Goal: Book appointment/travel/reservation

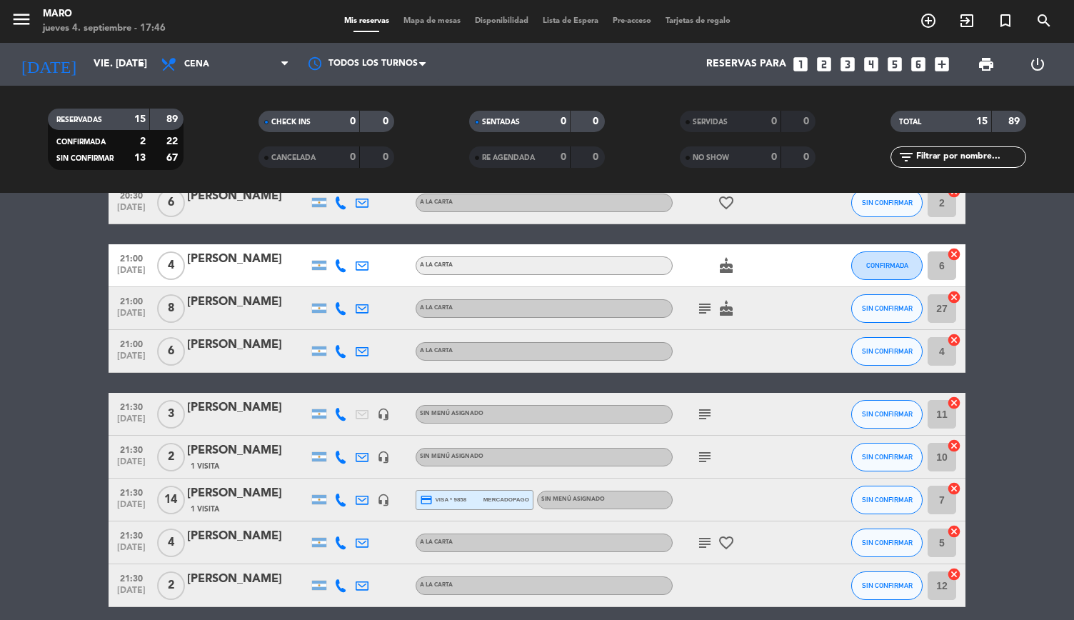
scroll to position [182, 0]
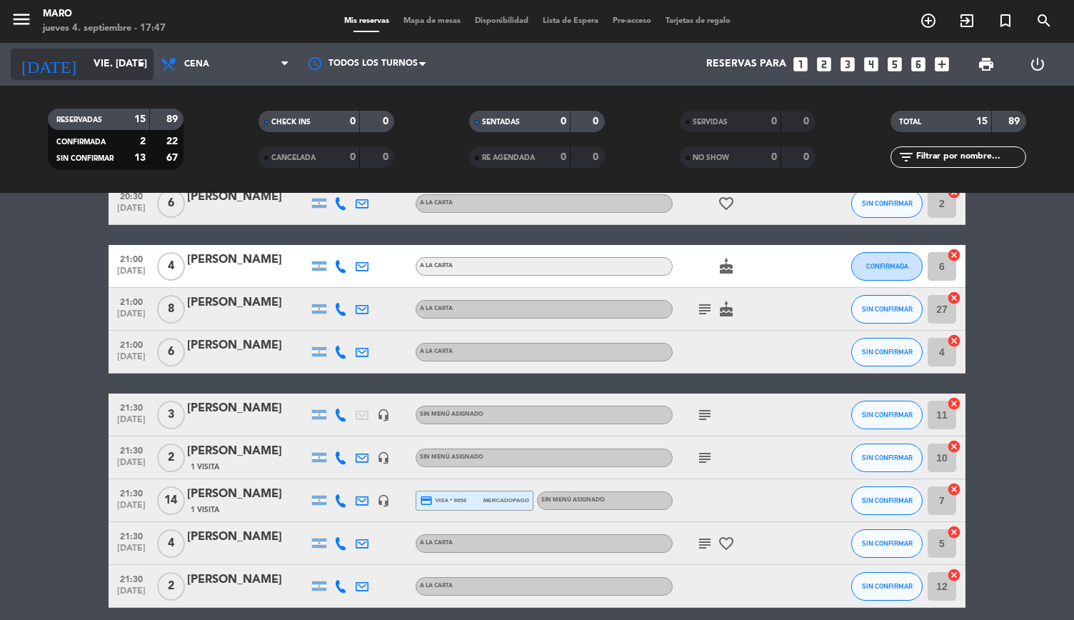
click at [117, 68] on input "vie. [DATE]" at bounding box center [154, 64] width 136 height 26
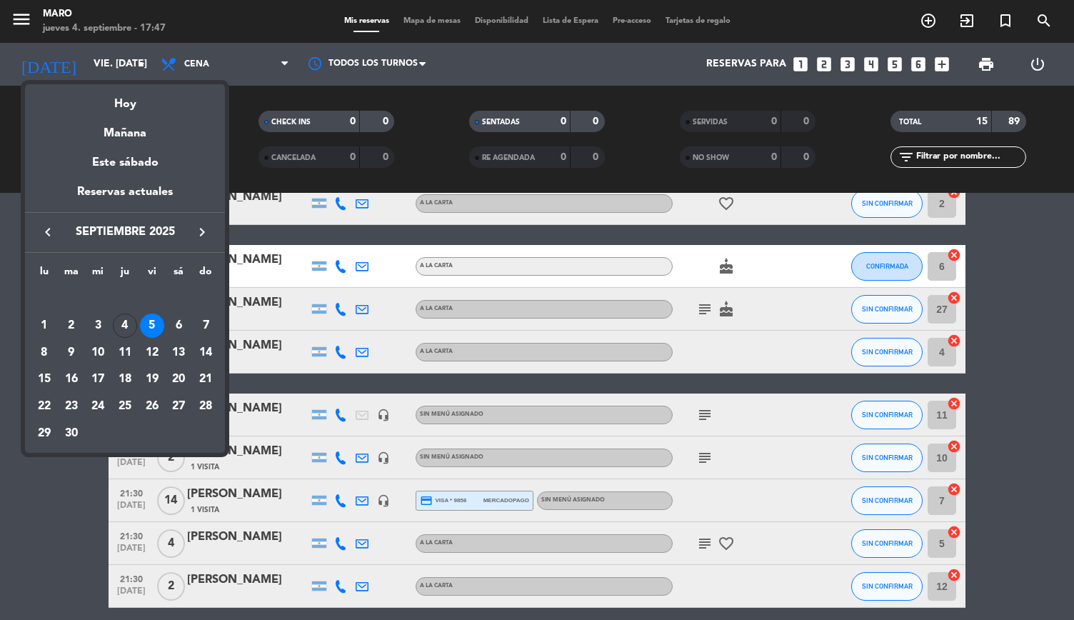
click at [216, 52] on div at bounding box center [537, 310] width 1074 height 620
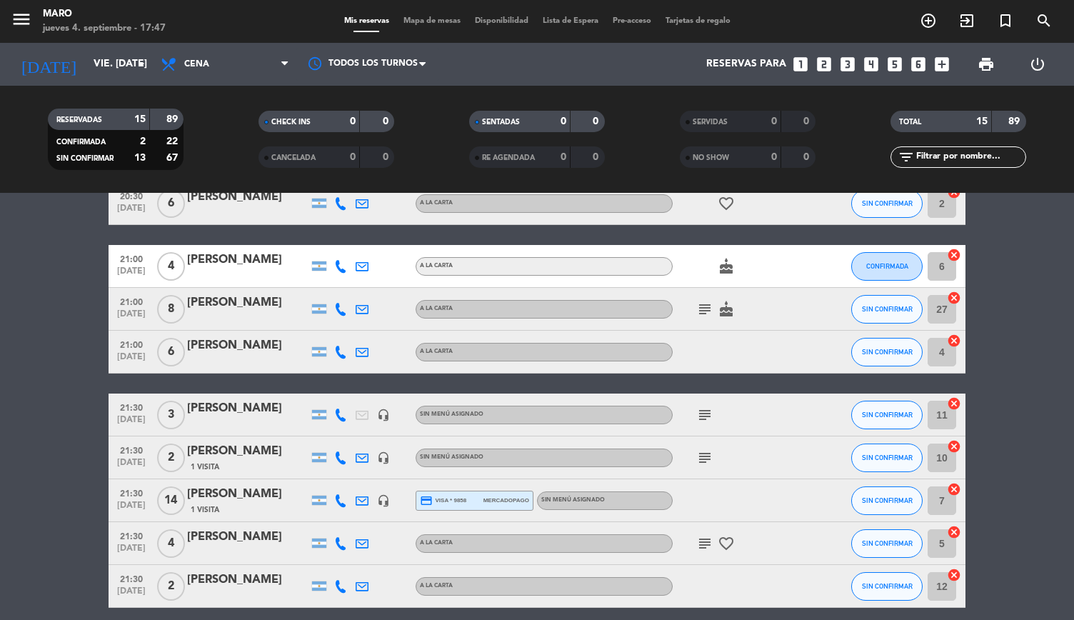
click at [216, 52] on span "Cena" at bounding box center [224, 64] width 143 height 31
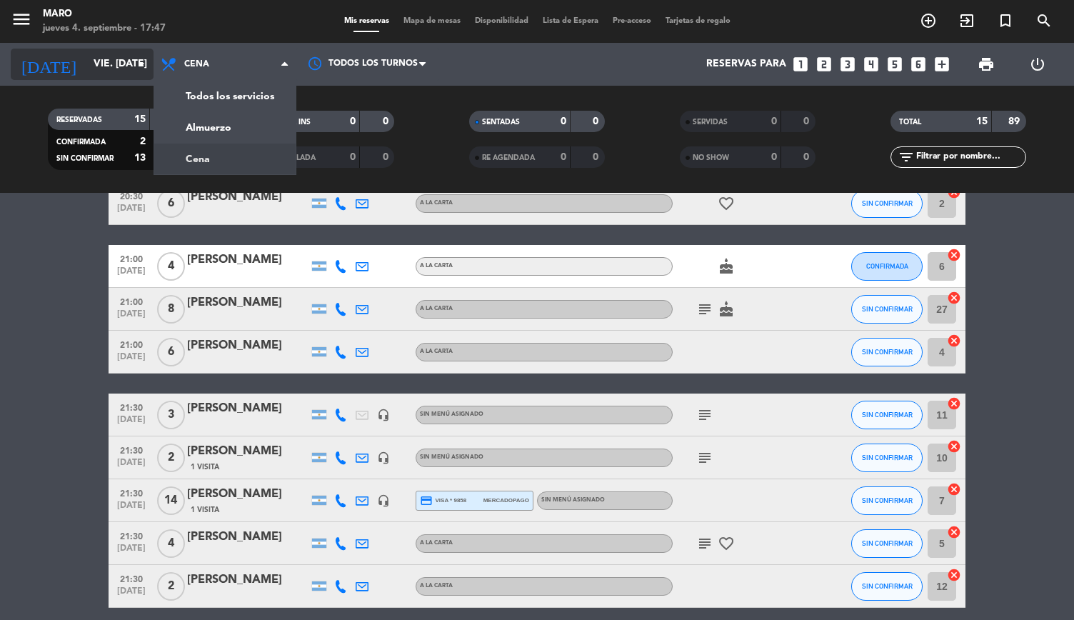
click at [106, 51] on input "vie. [DATE]" at bounding box center [154, 64] width 136 height 26
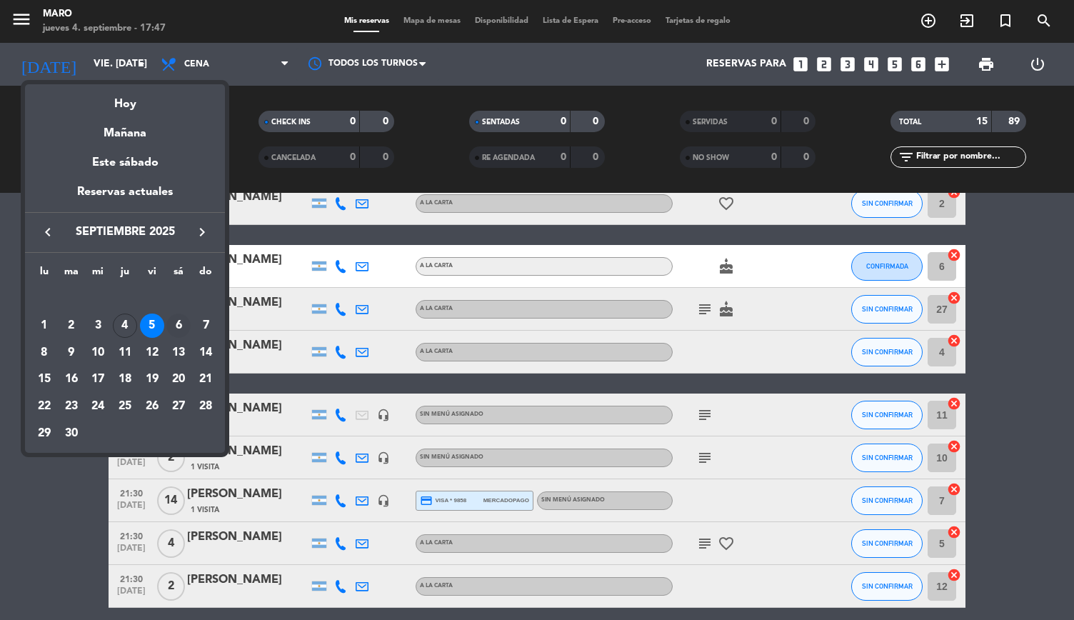
click at [176, 321] on div "6" at bounding box center [178, 325] width 24 height 24
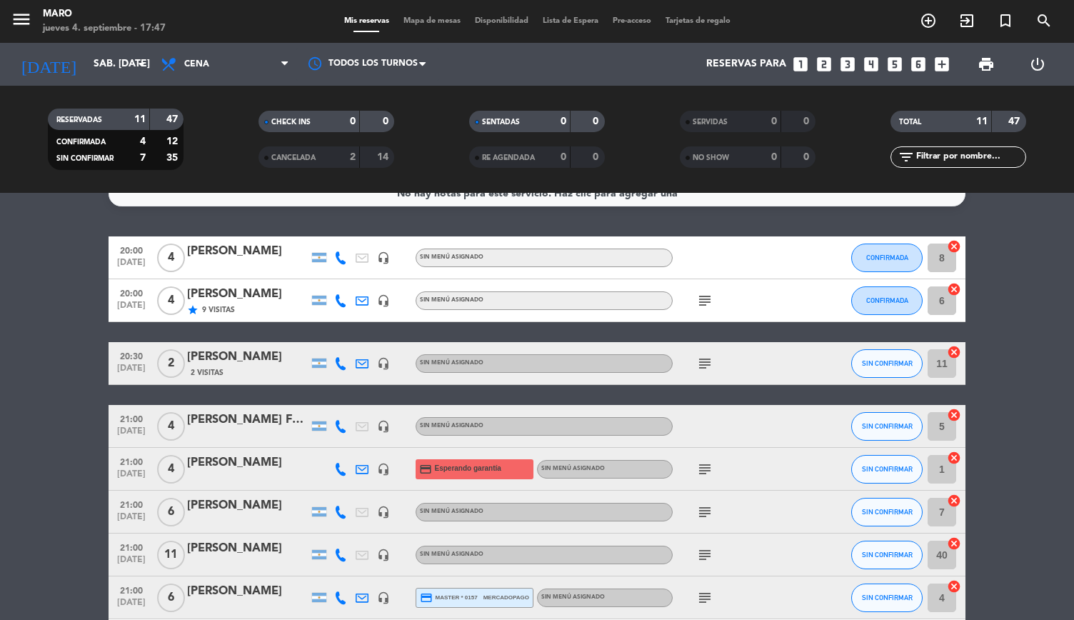
scroll to position [23, 0]
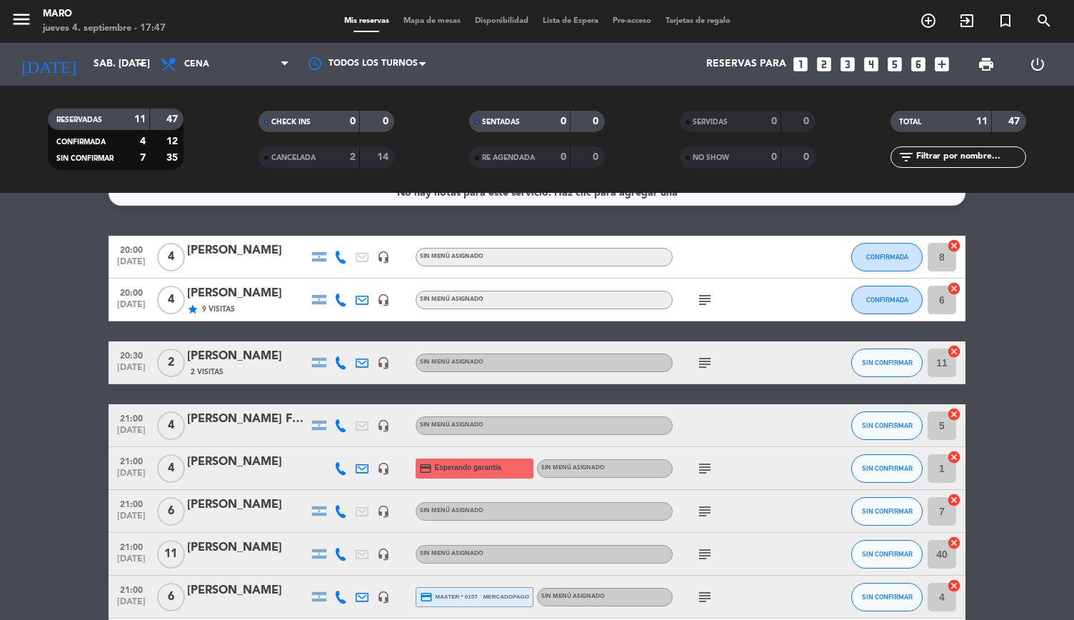
click at [708, 366] on icon "subject" at bounding box center [704, 362] width 17 height 17
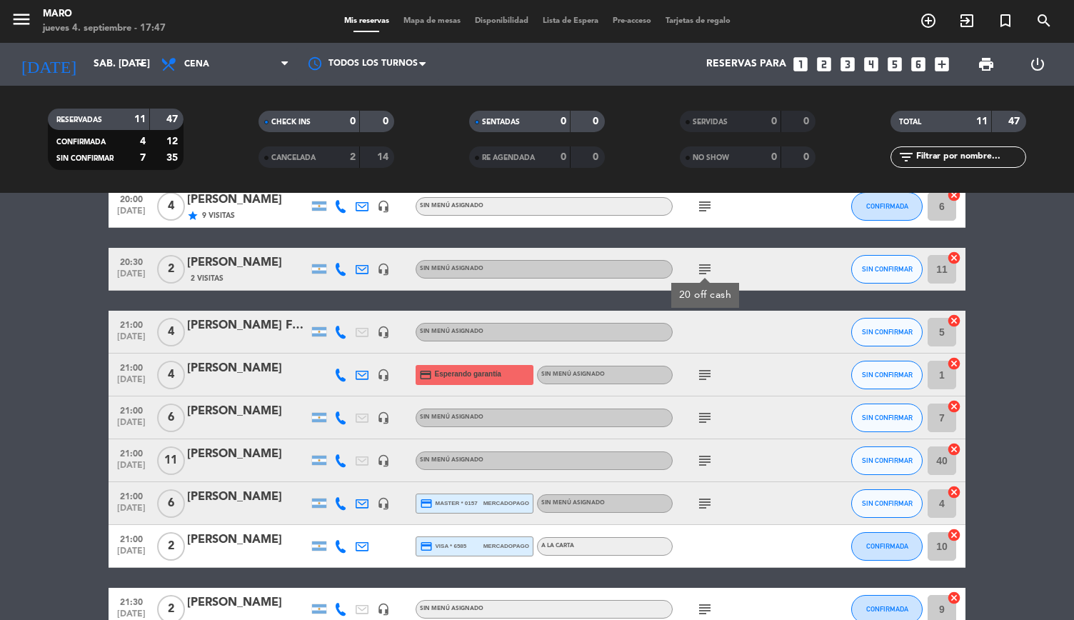
scroll to position [116, 0]
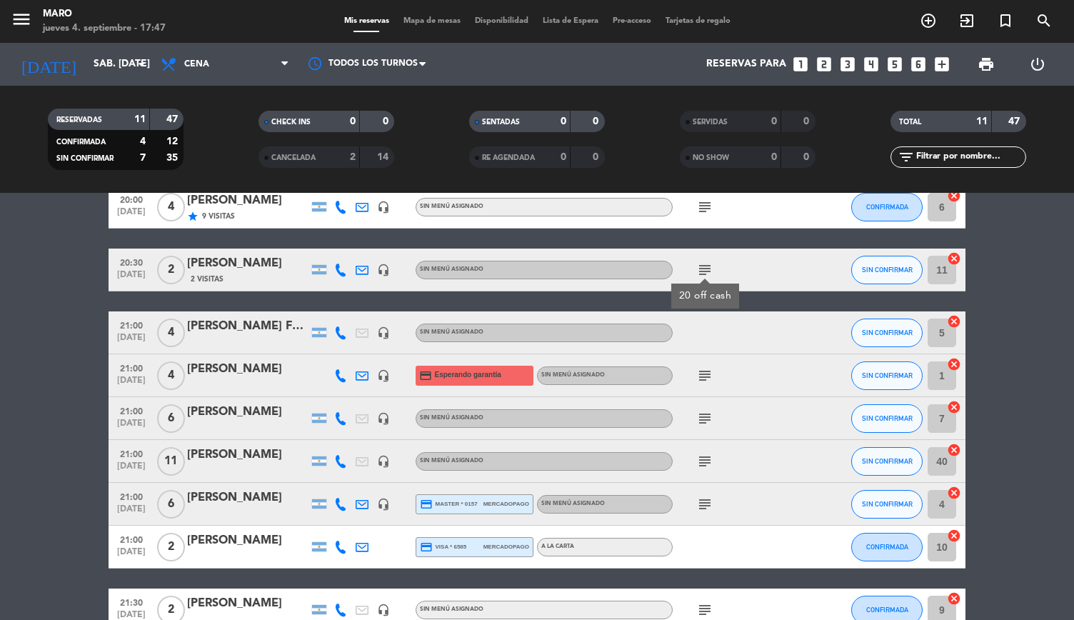
click at [386, 272] on icon "headset_mic" at bounding box center [383, 269] width 13 height 13
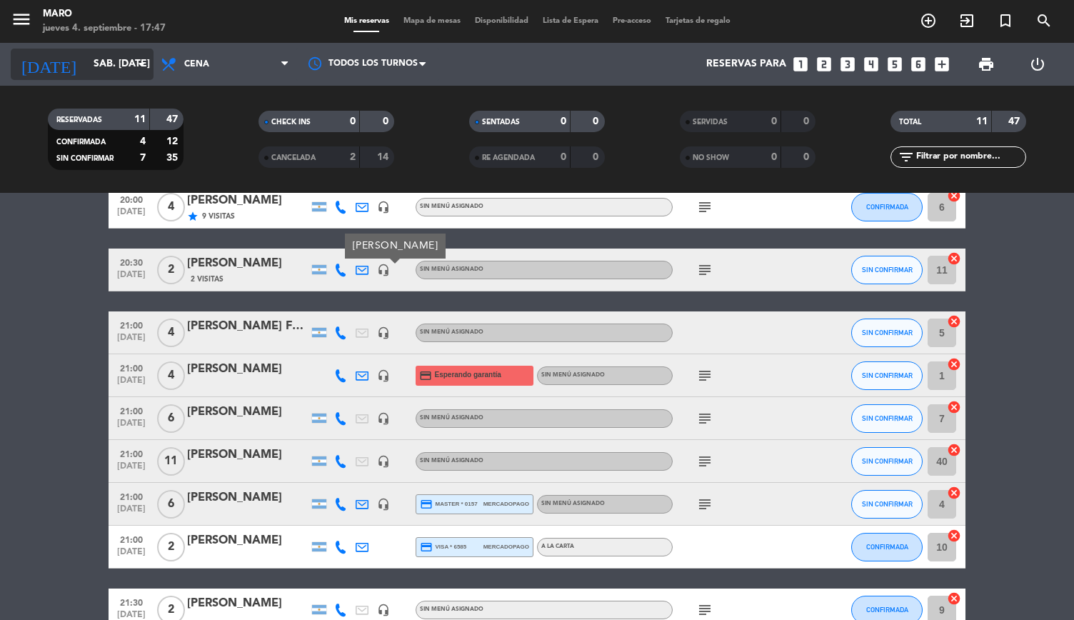
click at [136, 75] on input "sáb. [DATE]" at bounding box center [154, 64] width 136 height 26
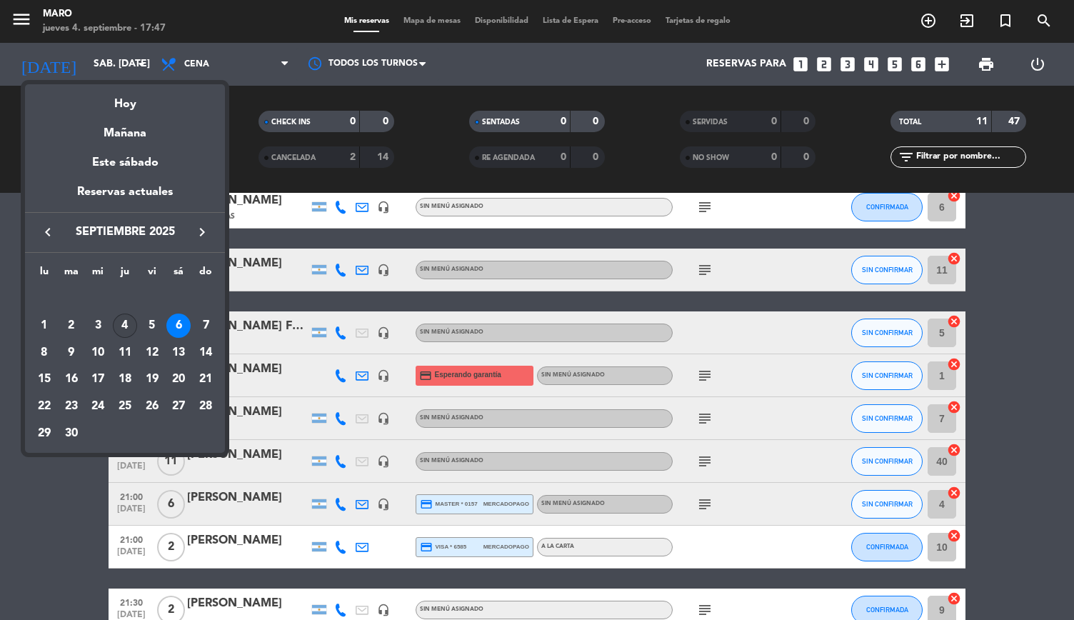
click at [123, 319] on div "4" at bounding box center [125, 325] width 24 height 24
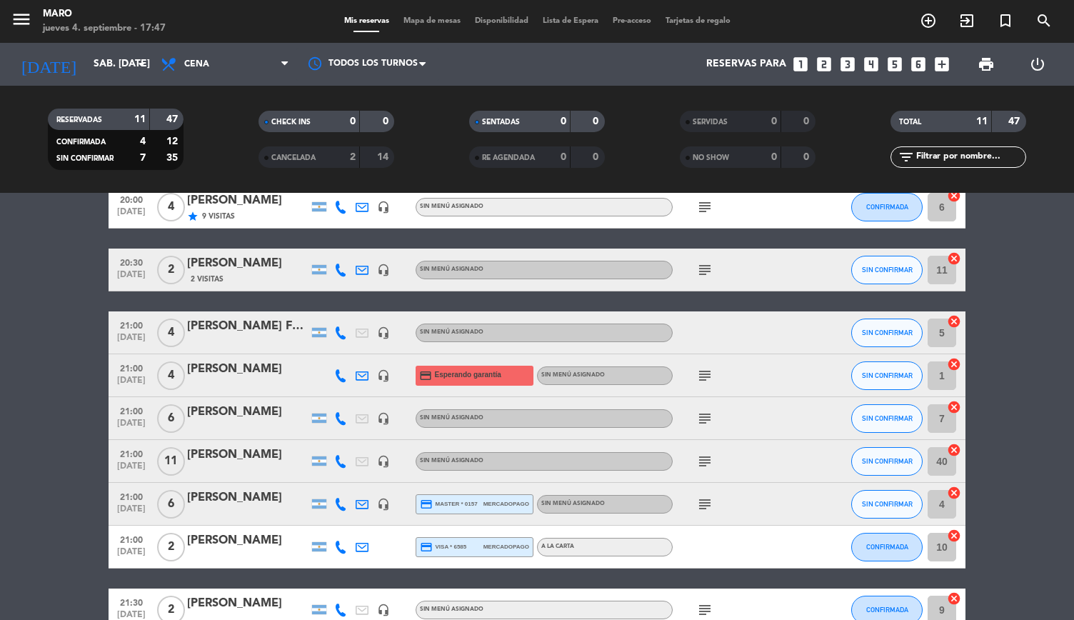
type input "[DEMOGRAPHIC_DATA] [DATE]"
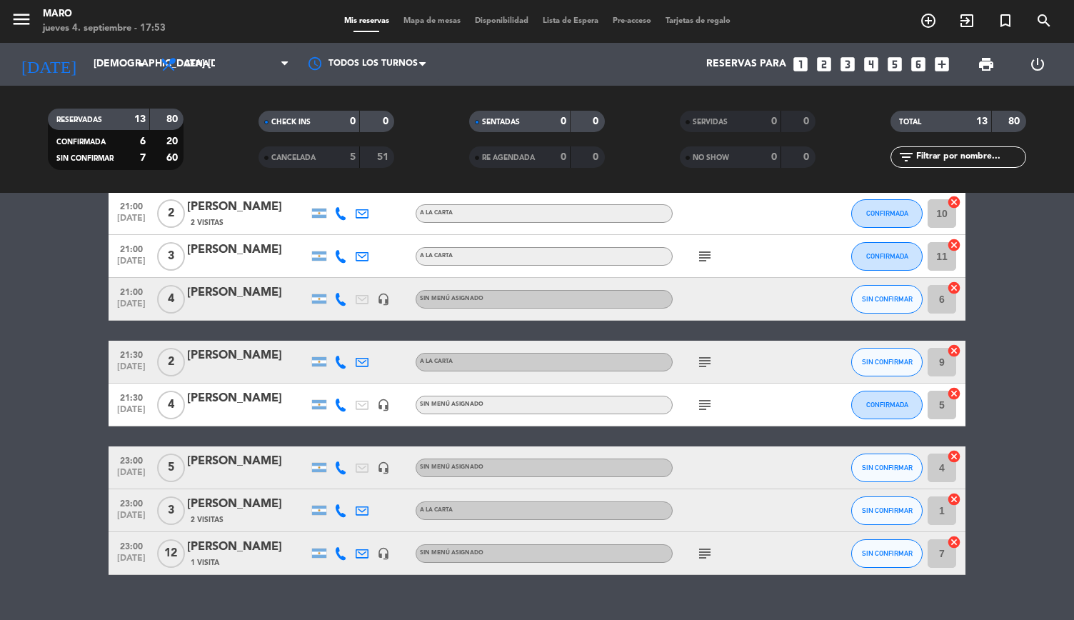
scroll to position [321, 0]
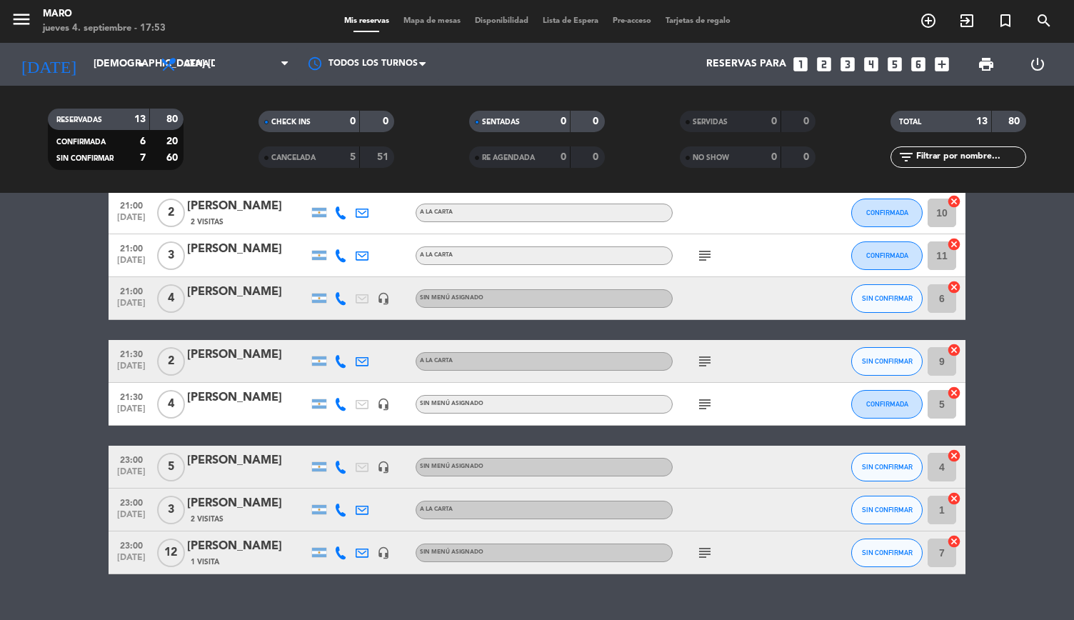
click at [701, 407] on icon "subject" at bounding box center [704, 404] width 17 height 17
click at [704, 366] on icon "subject" at bounding box center [704, 361] width 17 height 17
click at [710, 401] on icon "subject" at bounding box center [704, 404] width 17 height 17
click at [710, 555] on icon "subject" at bounding box center [704, 552] width 17 height 17
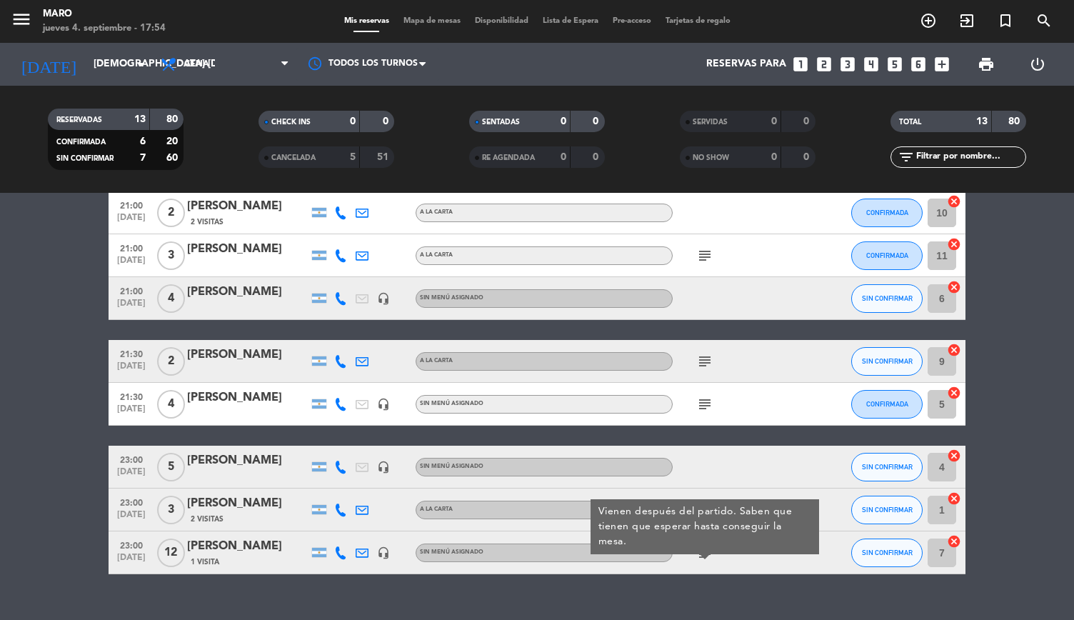
click at [711, 490] on div at bounding box center [737, 509] width 129 height 42
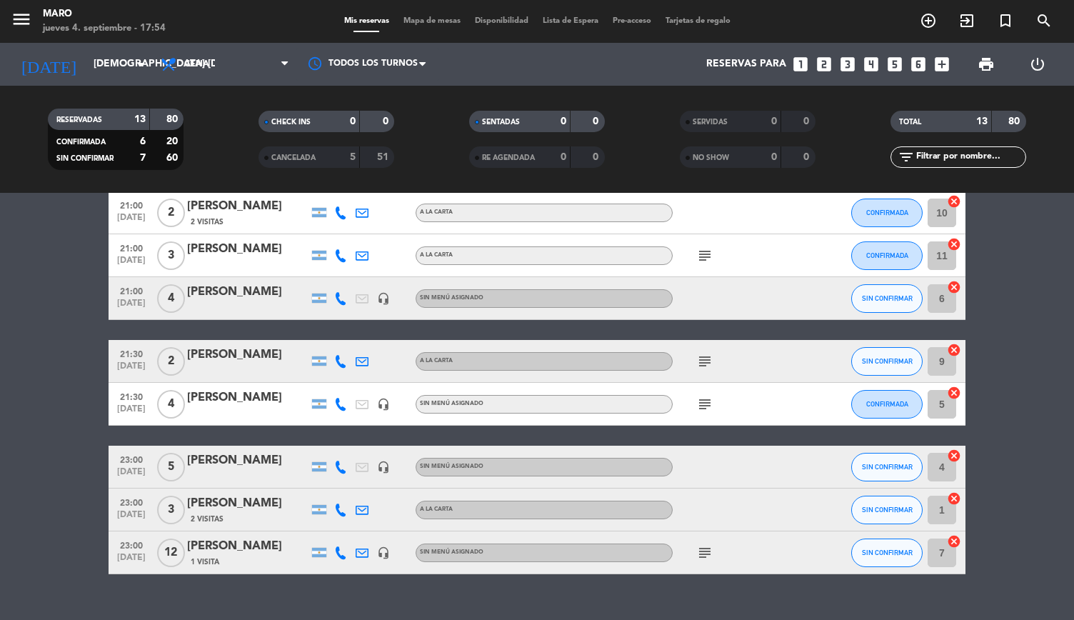
click at [287, 511] on div "[PERSON_NAME]" at bounding box center [247, 503] width 121 height 19
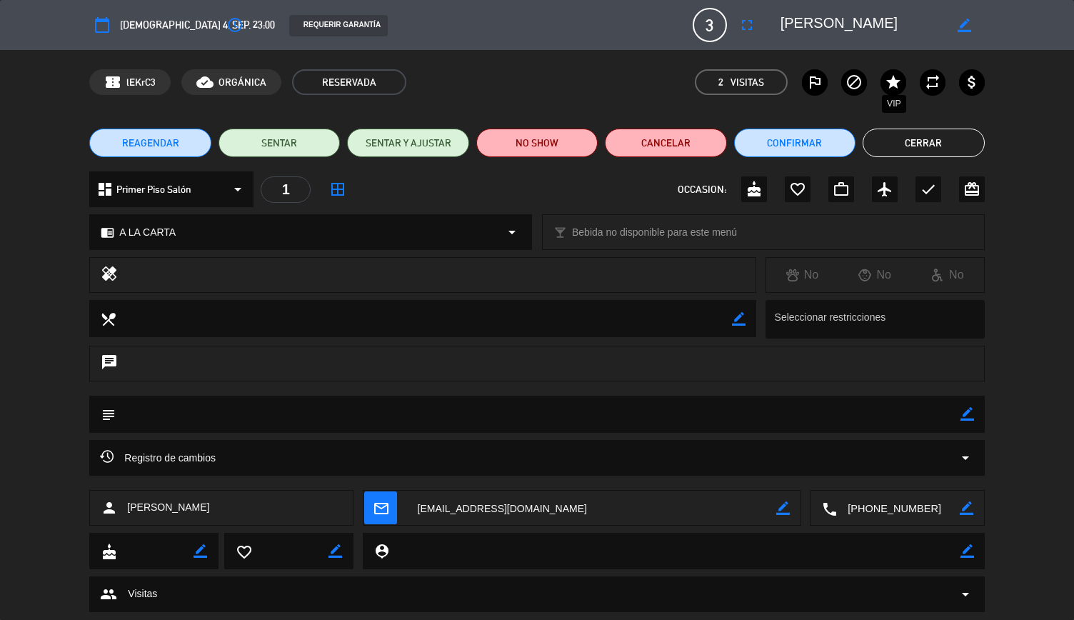
click at [897, 77] on icon "star" at bounding box center [893, 82] width 17 height 17
